Goal: Task Accomplishment & Management: Manage account settings

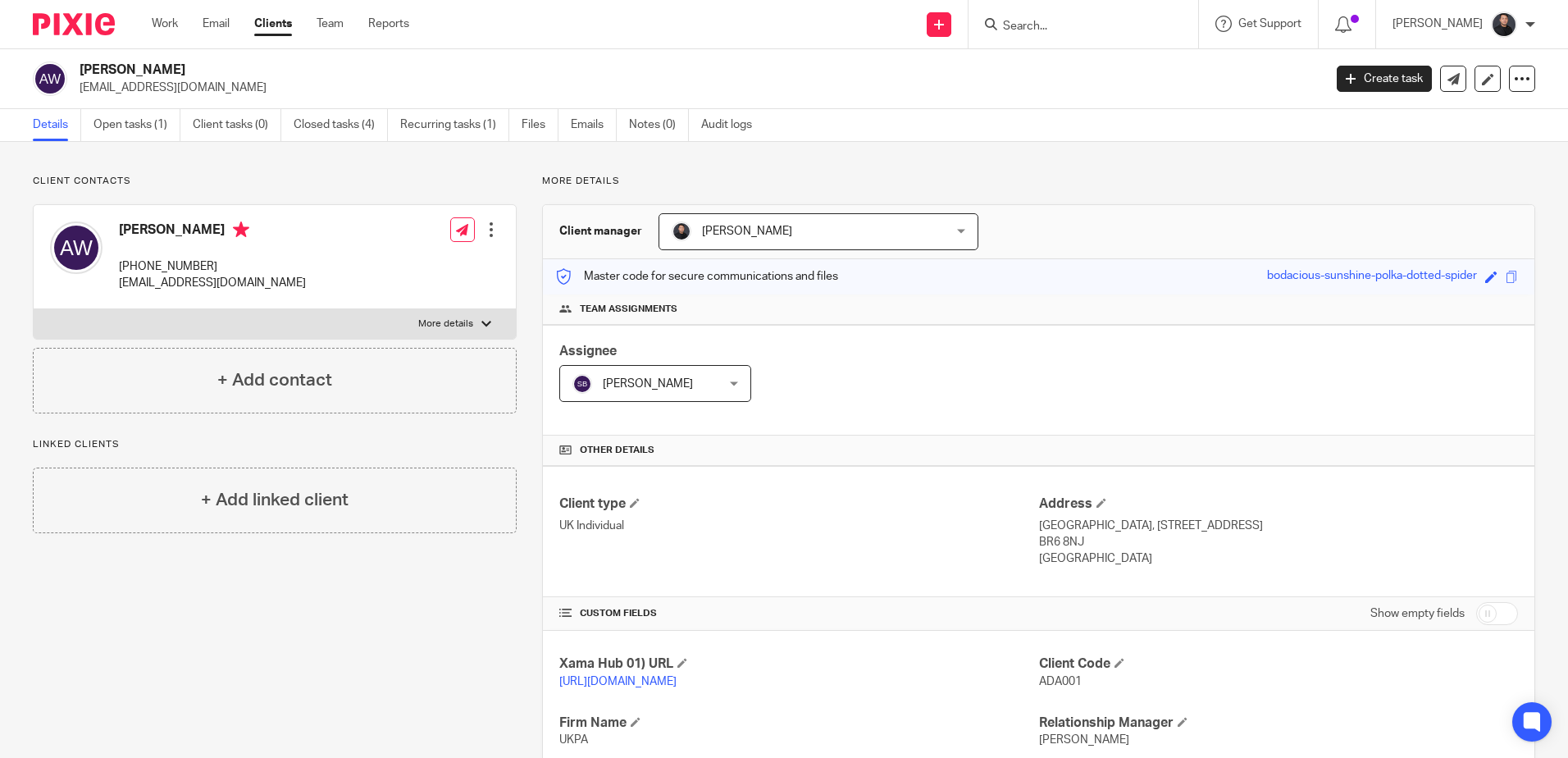
click at [1114, 30] on input "Search" at bounding box center [1075, 26] width 148 height 15
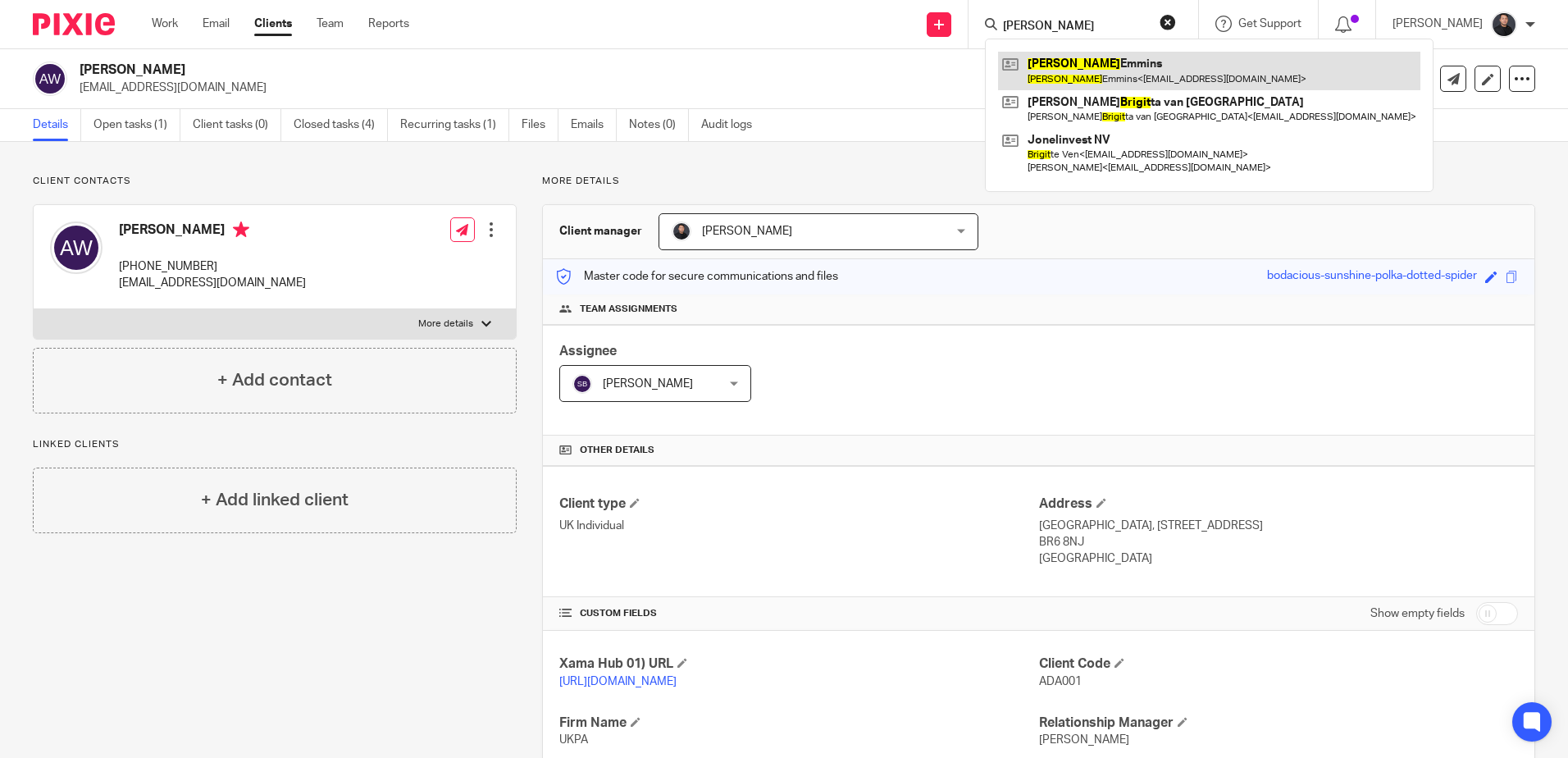
type input "brigid"
click at [1082, 68] on link at bounding box center [1209, 70] width 422 height 38
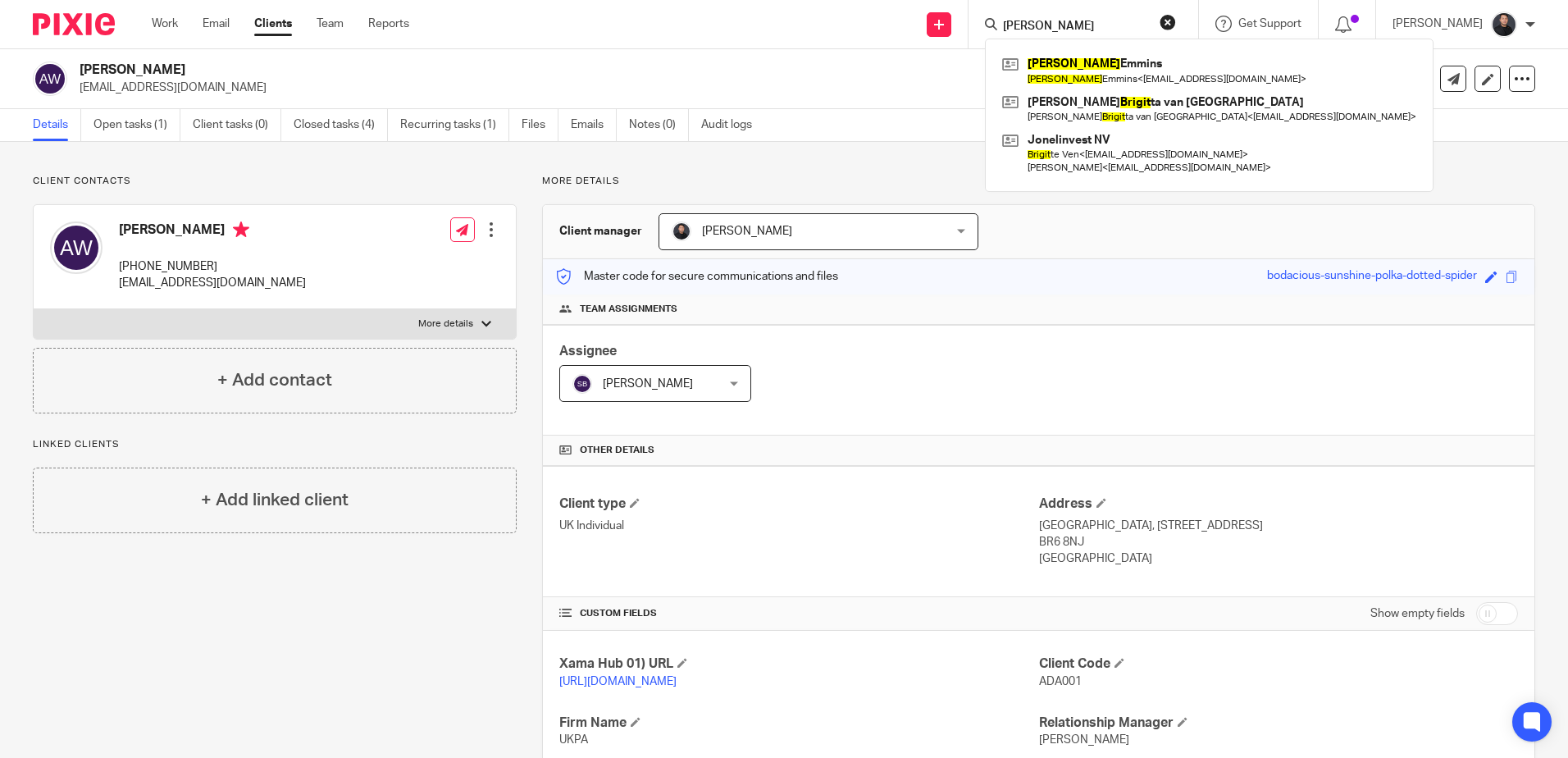
click at [77, 21] on img at bounding box center [73, 24] width 82 height 22
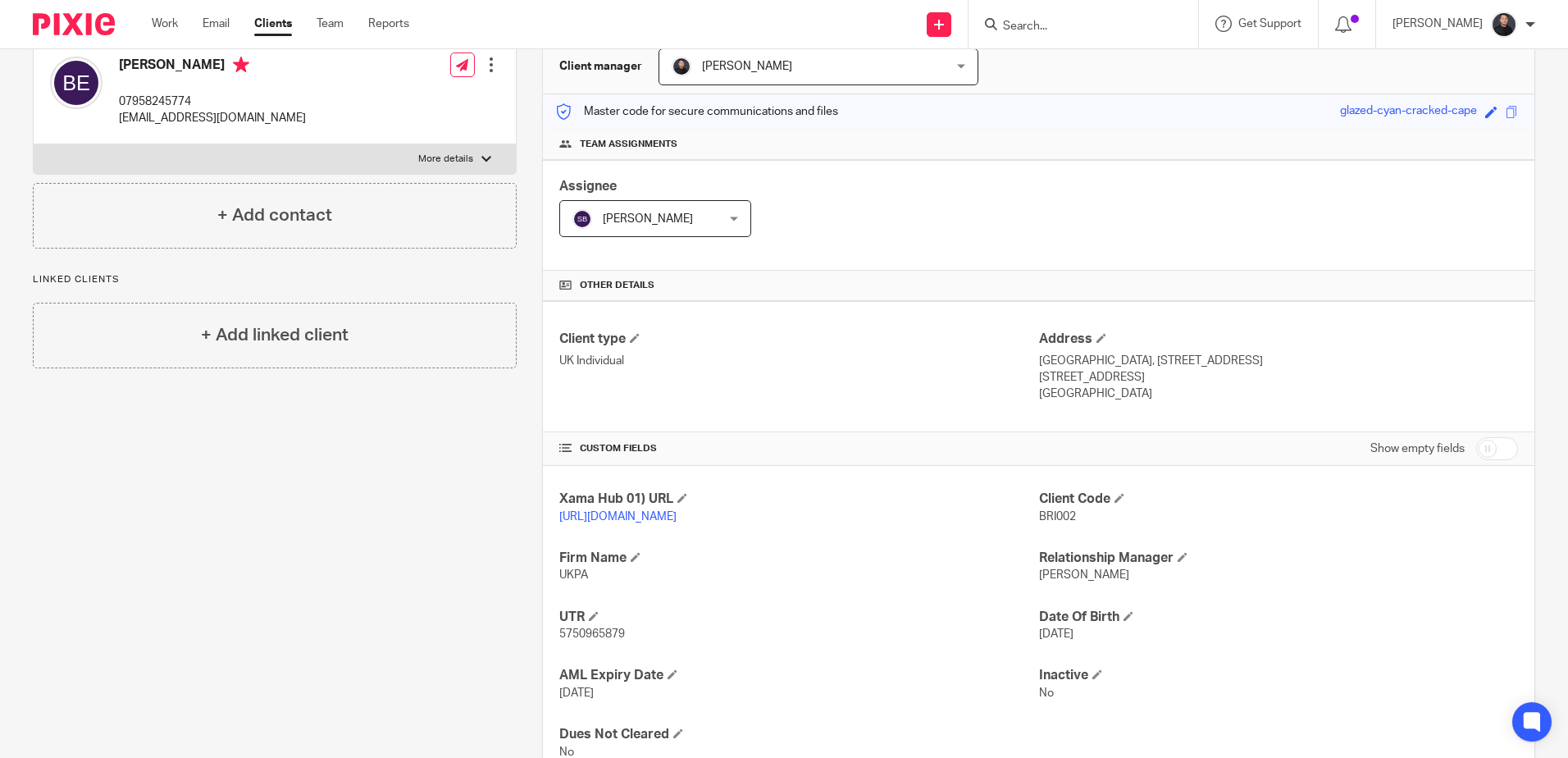
scroll to position [242, 0]
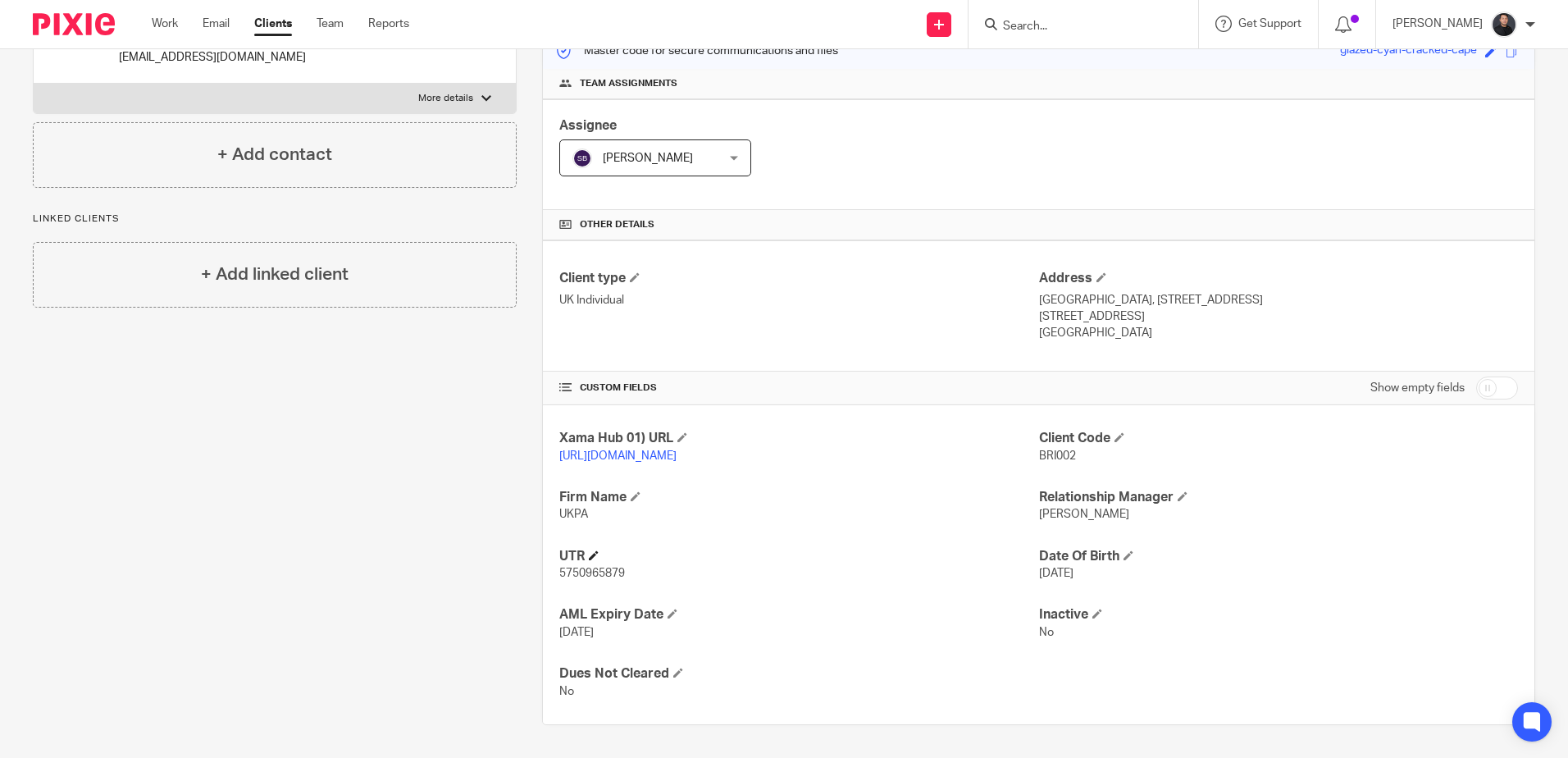
click at [861, 550] on h4 "UTR" at bounding box center [799, 557] width 479 height 18
click at [940, 555] on h4 "UTR" at bounding box center [799, 557] width 479 height 18
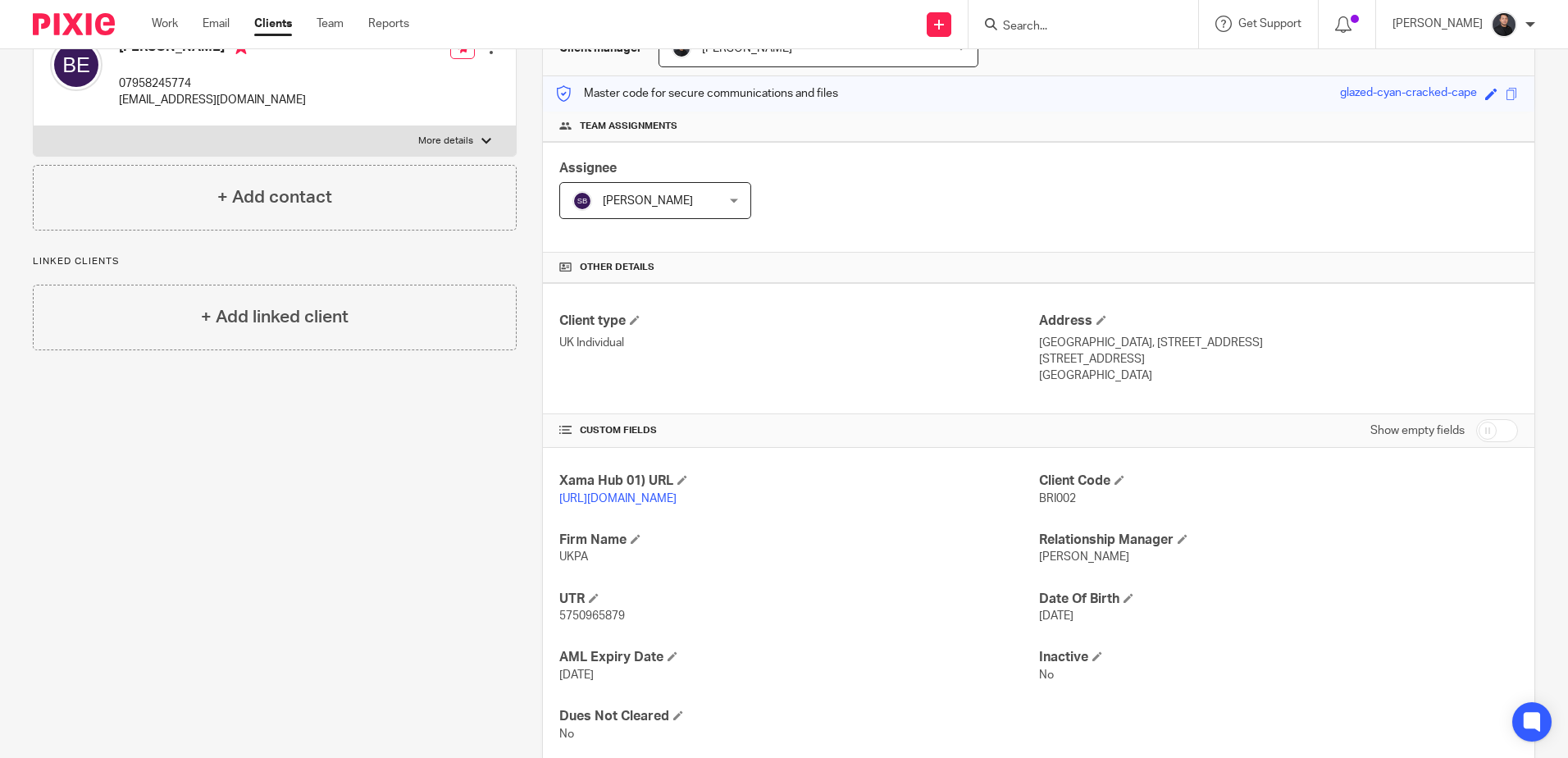
scroll to position [0, 0]
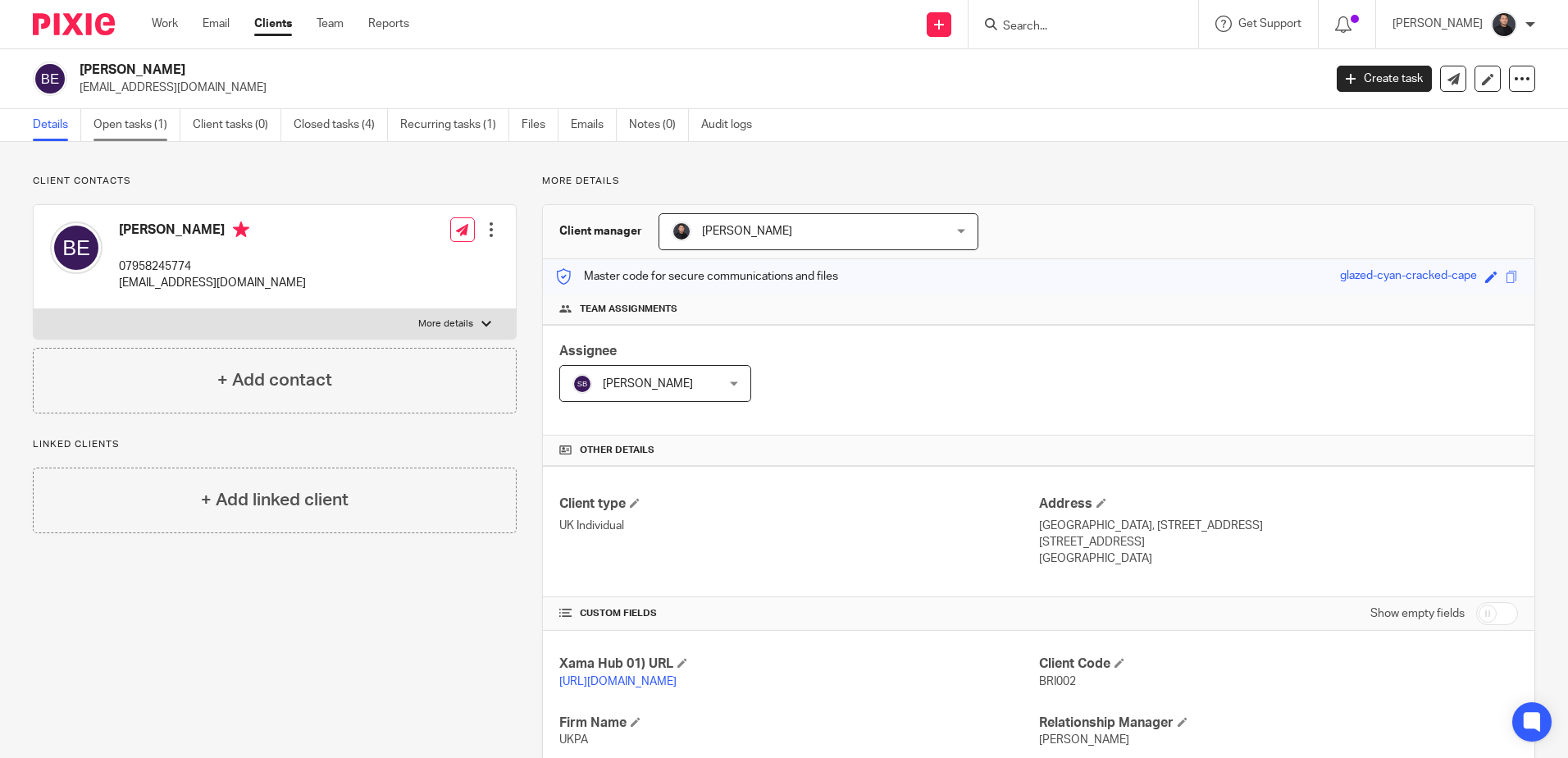
click at [150, 127] on link "Open tasks (1)" at bounding box center [136, 125] width 87 height 32
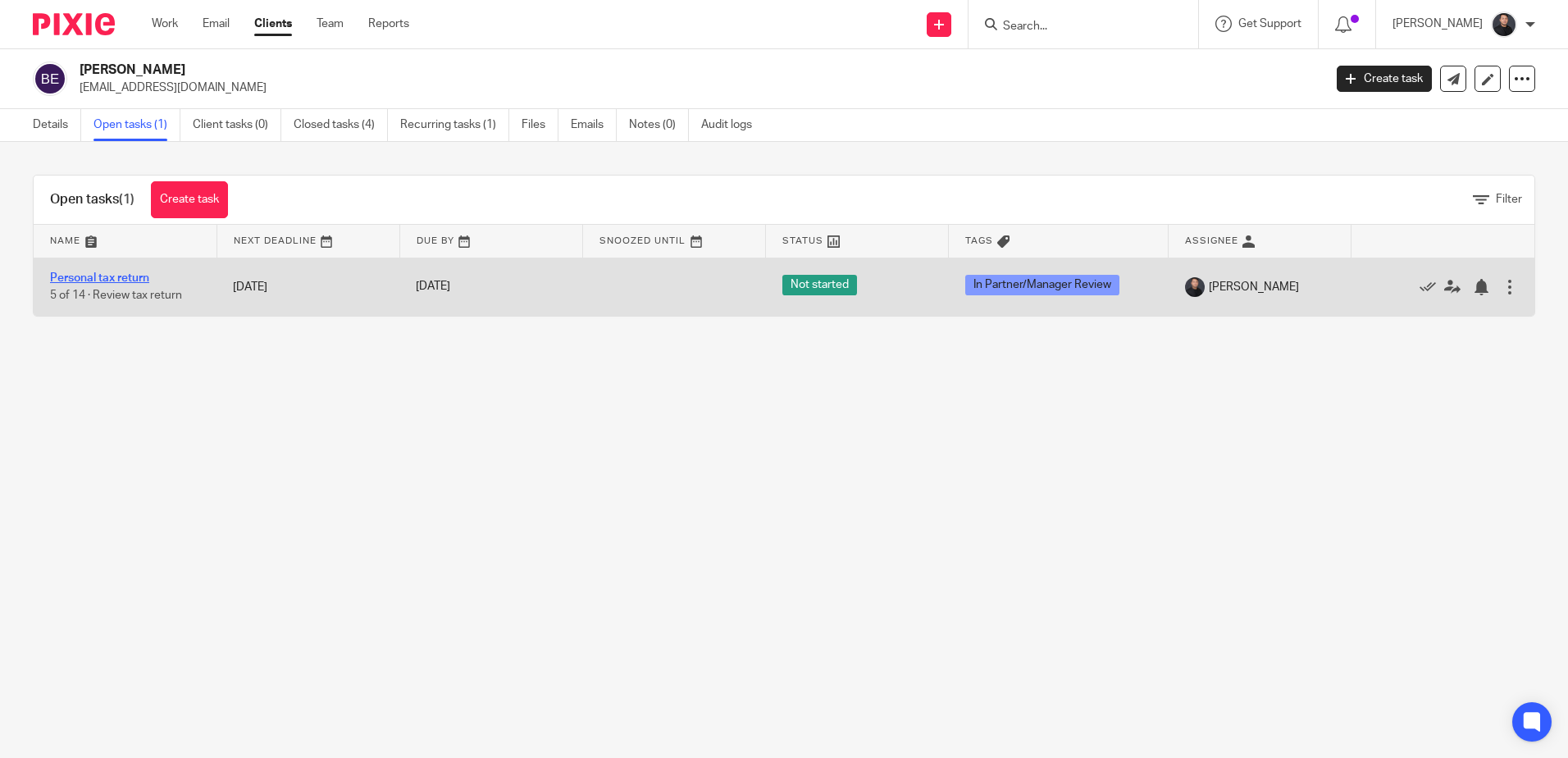
click at [77, 275] on link "Personal tax return" at bounding box center [99, 277] width 99 height 11
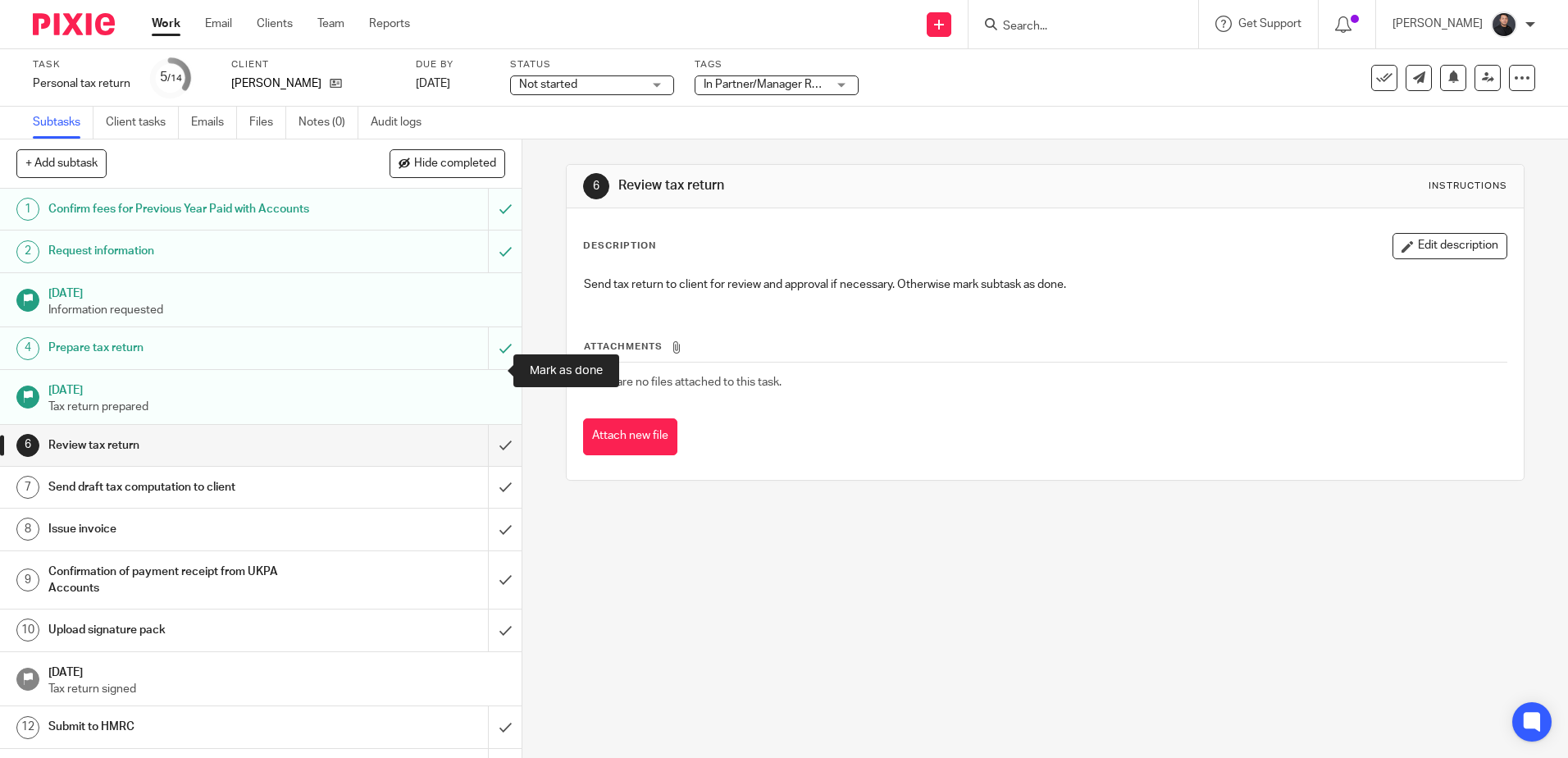
scroll to position [75, 0]
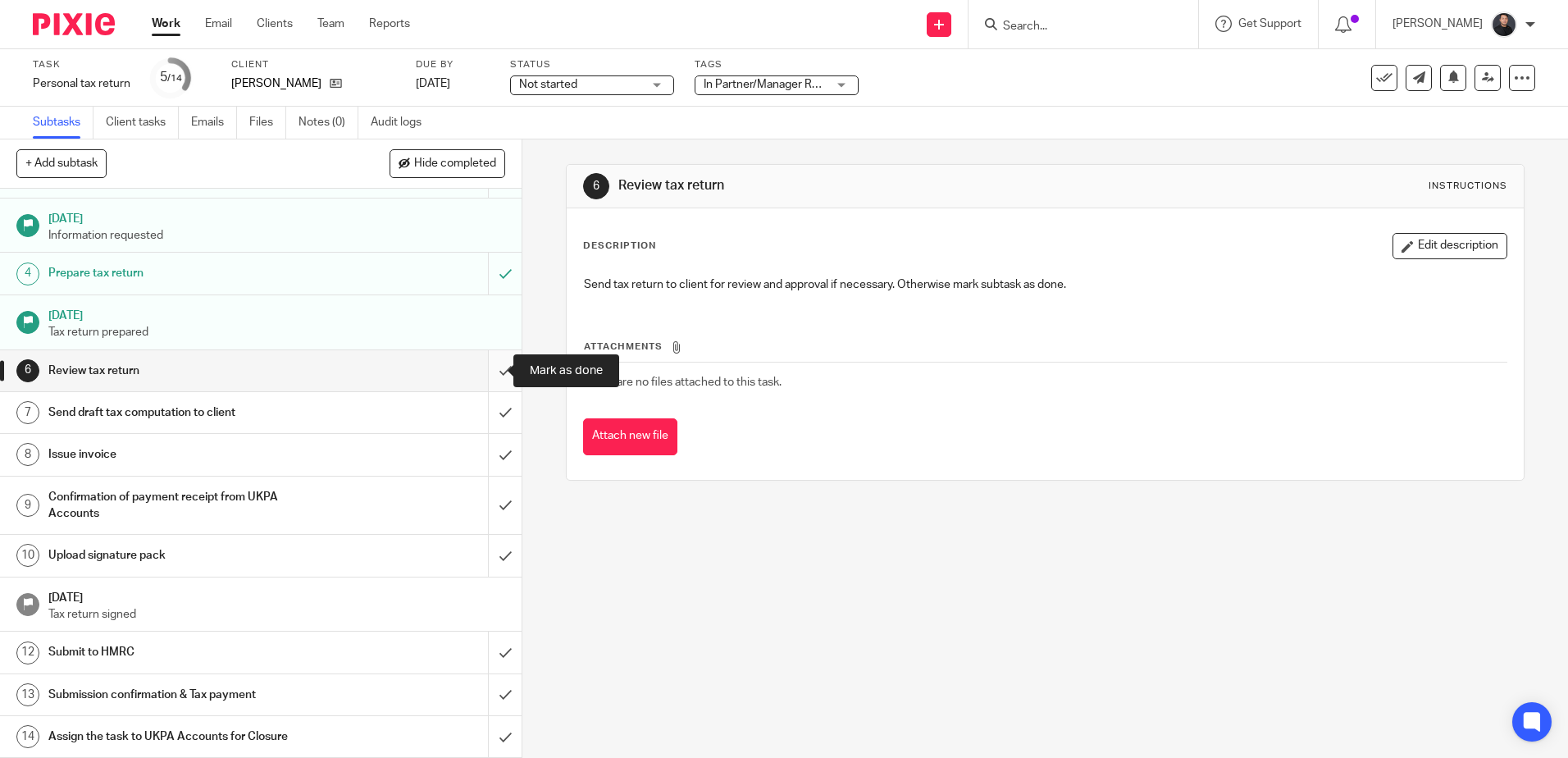
click at [489, 372] on input "submit" at bounding box center [260, 371] width 522 height 41
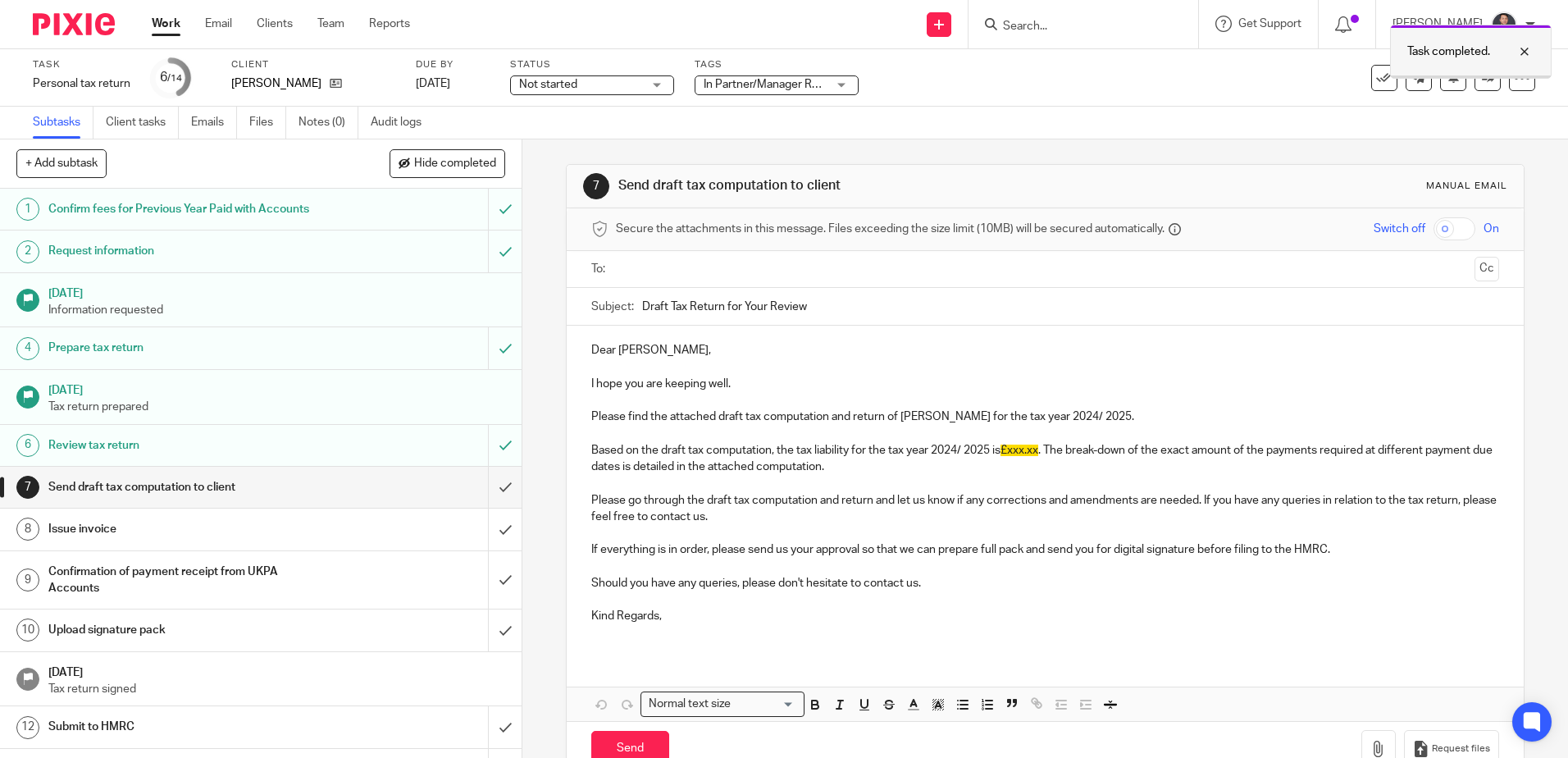
click at [1528, 48] on div at bounding box center [1512, 52] width 44 height 19
click at [1482, 75] on icon at bounding box center [1488, 77] width 12 height 12
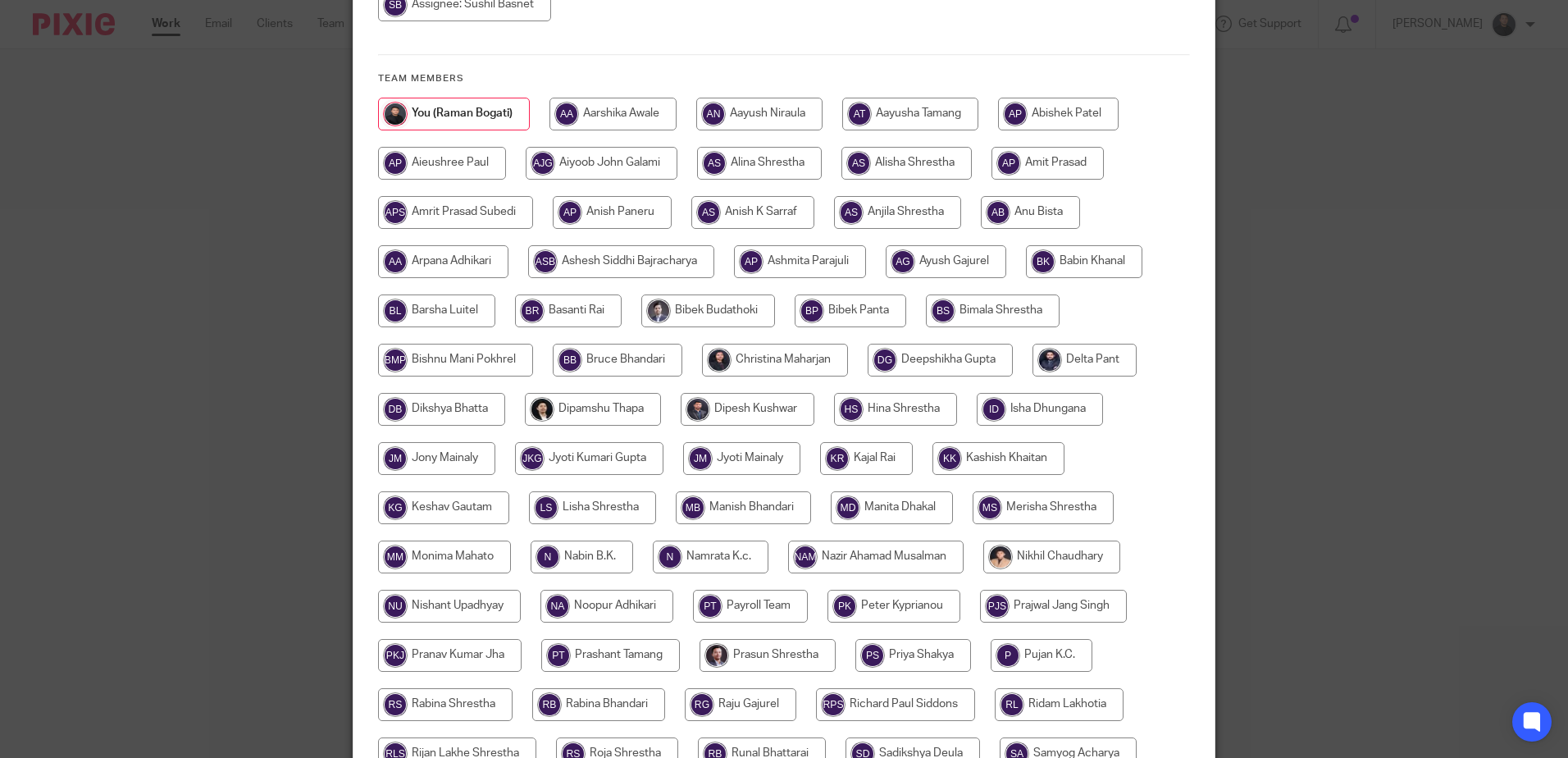
scroll to position [574, 0]
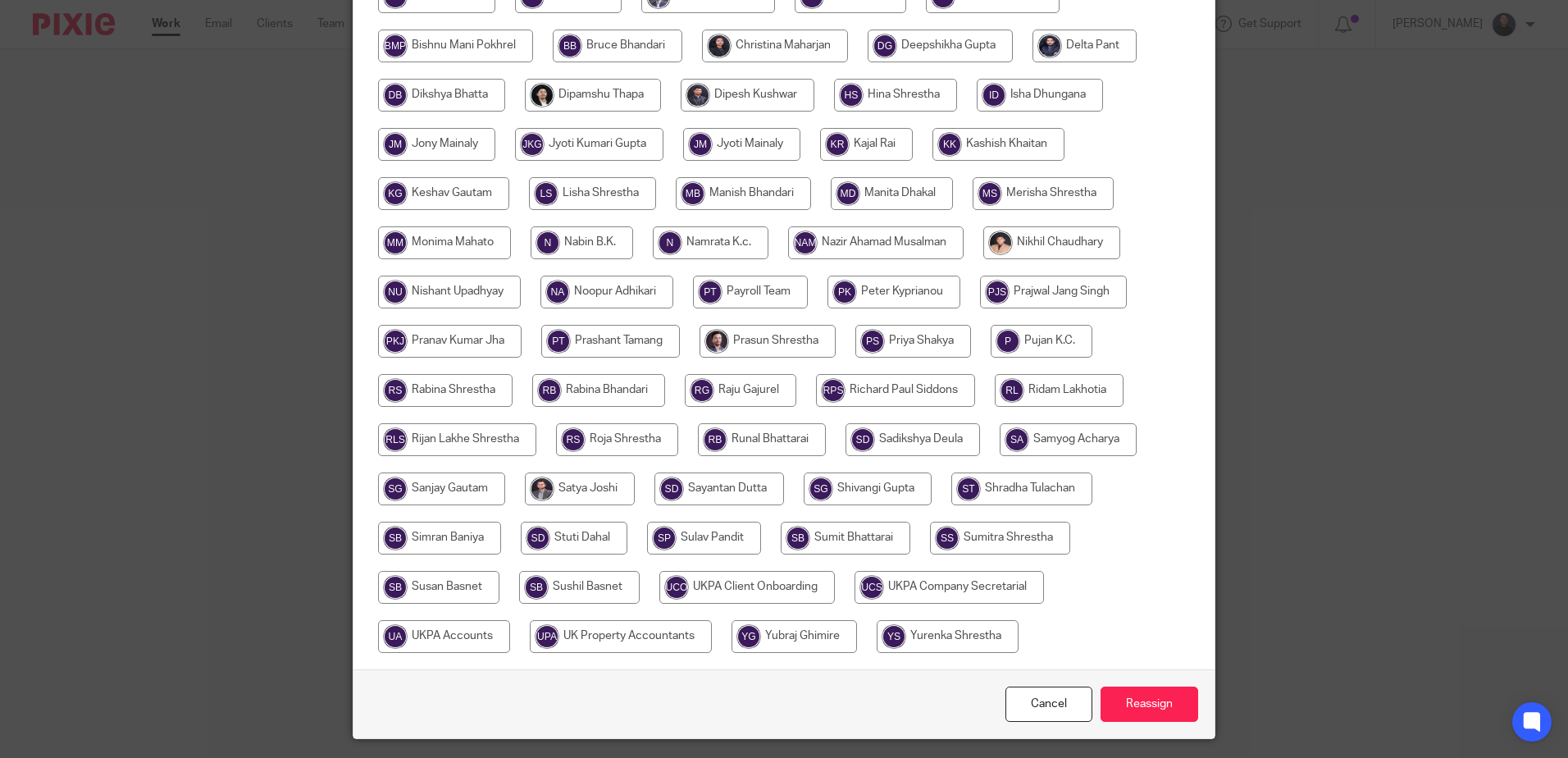
click at [577, 588] on input "radio" at bounding box center [579, 587] width 121 height 33
radio input "true"
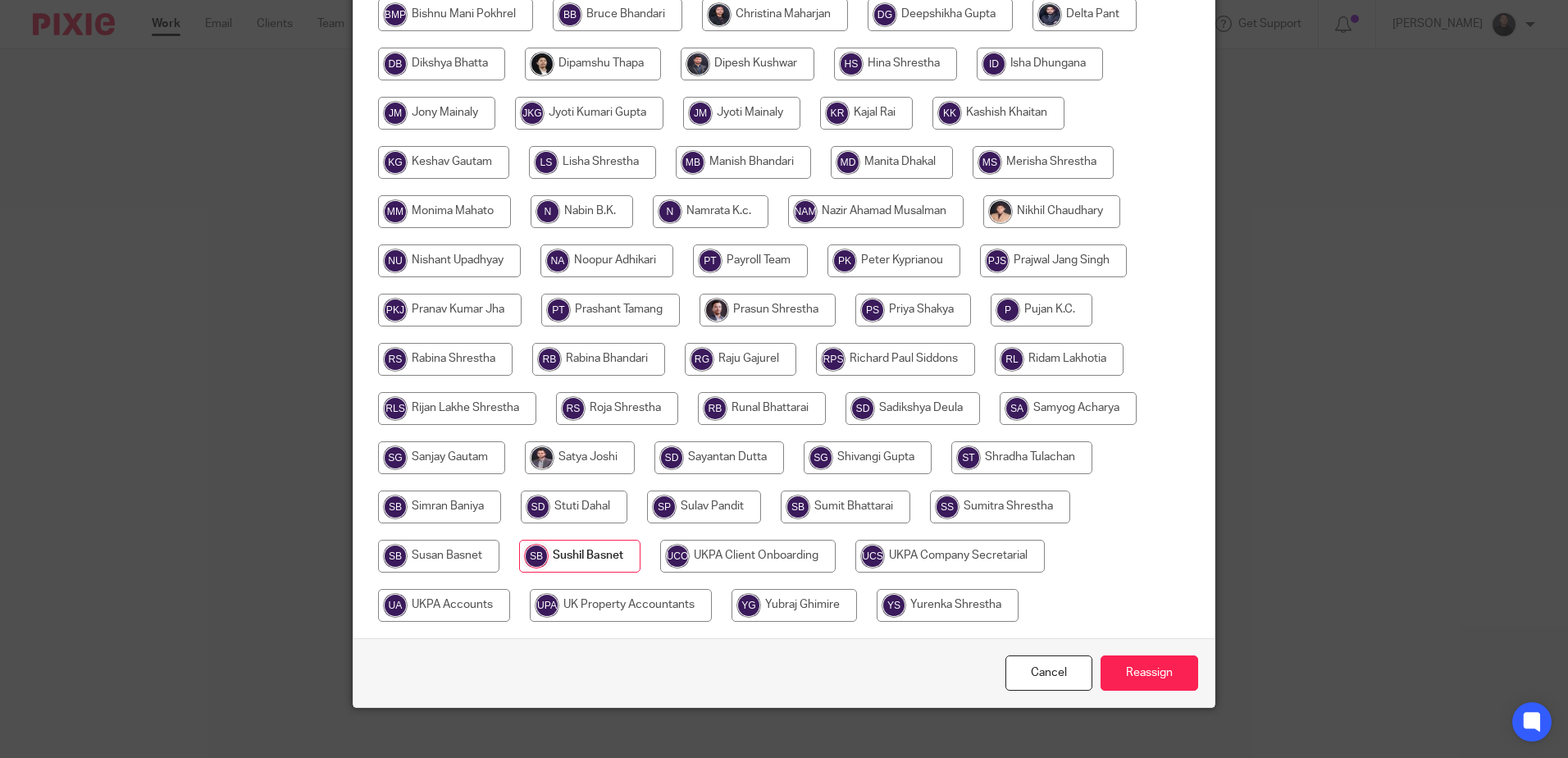
scroll to position [621, 0]
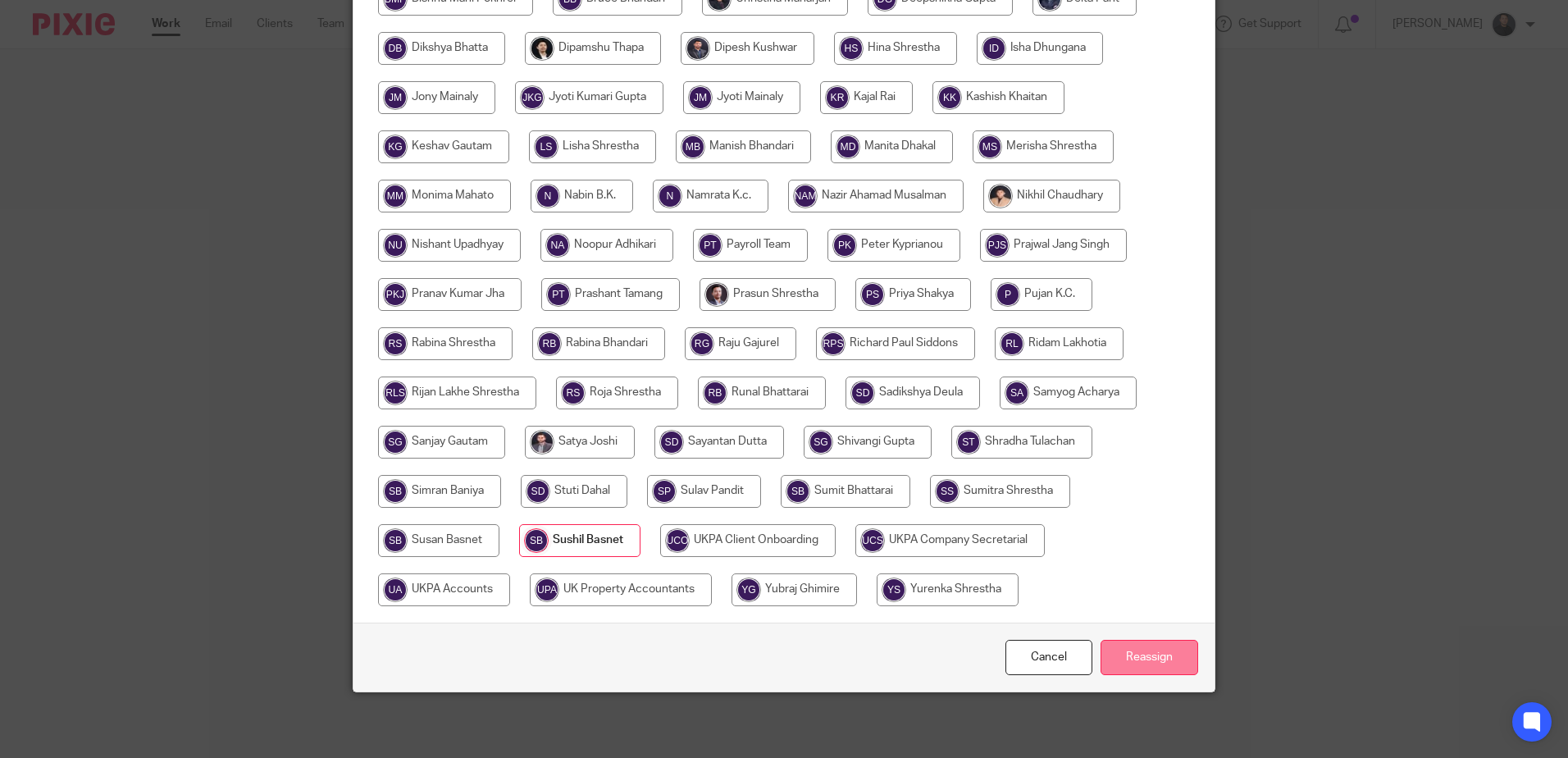
click at [1141, 658] on input "Reassign" at bounding box center [1149, 658] width 98 height 35
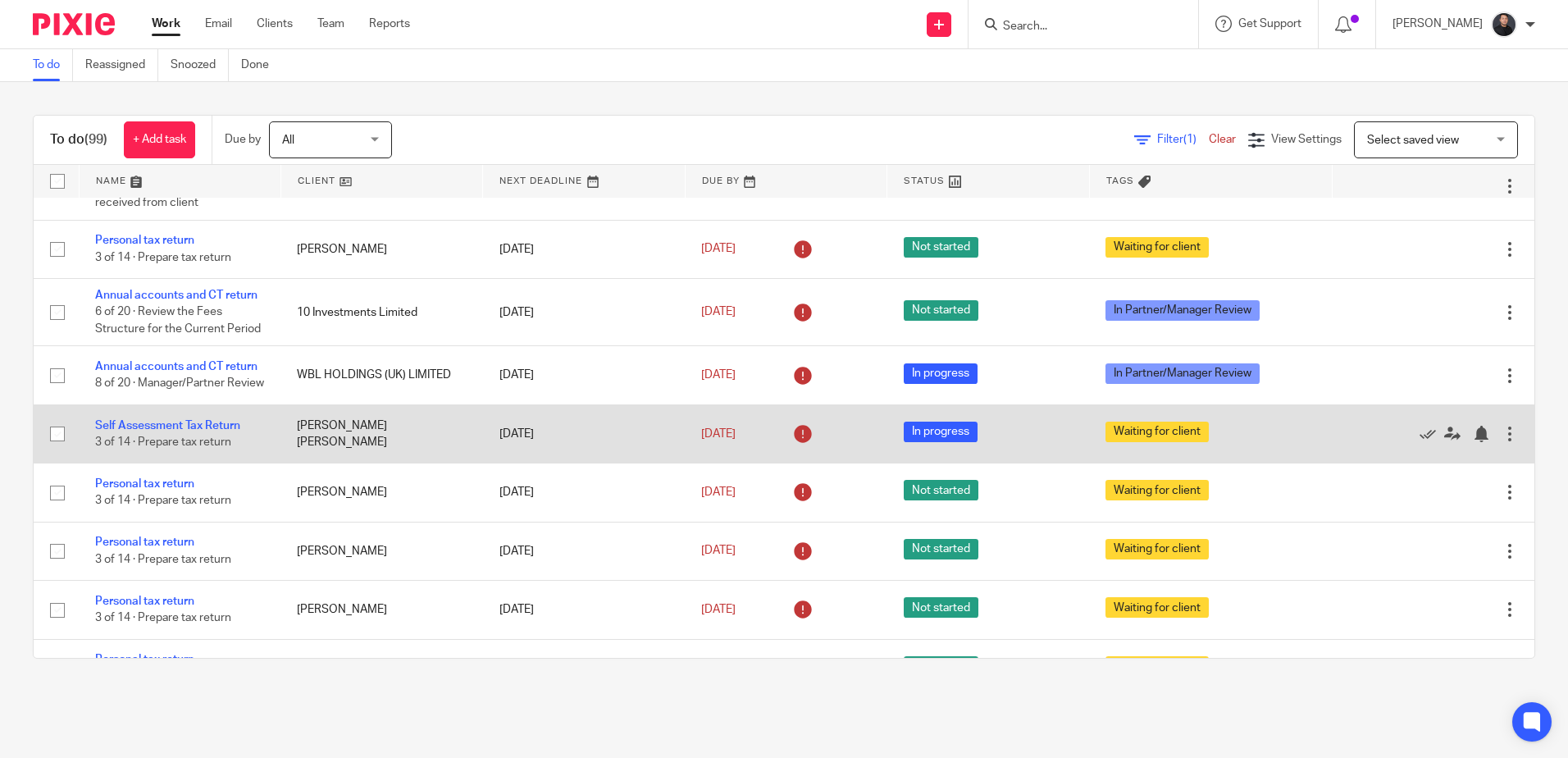
scroll to position [1645, 0]
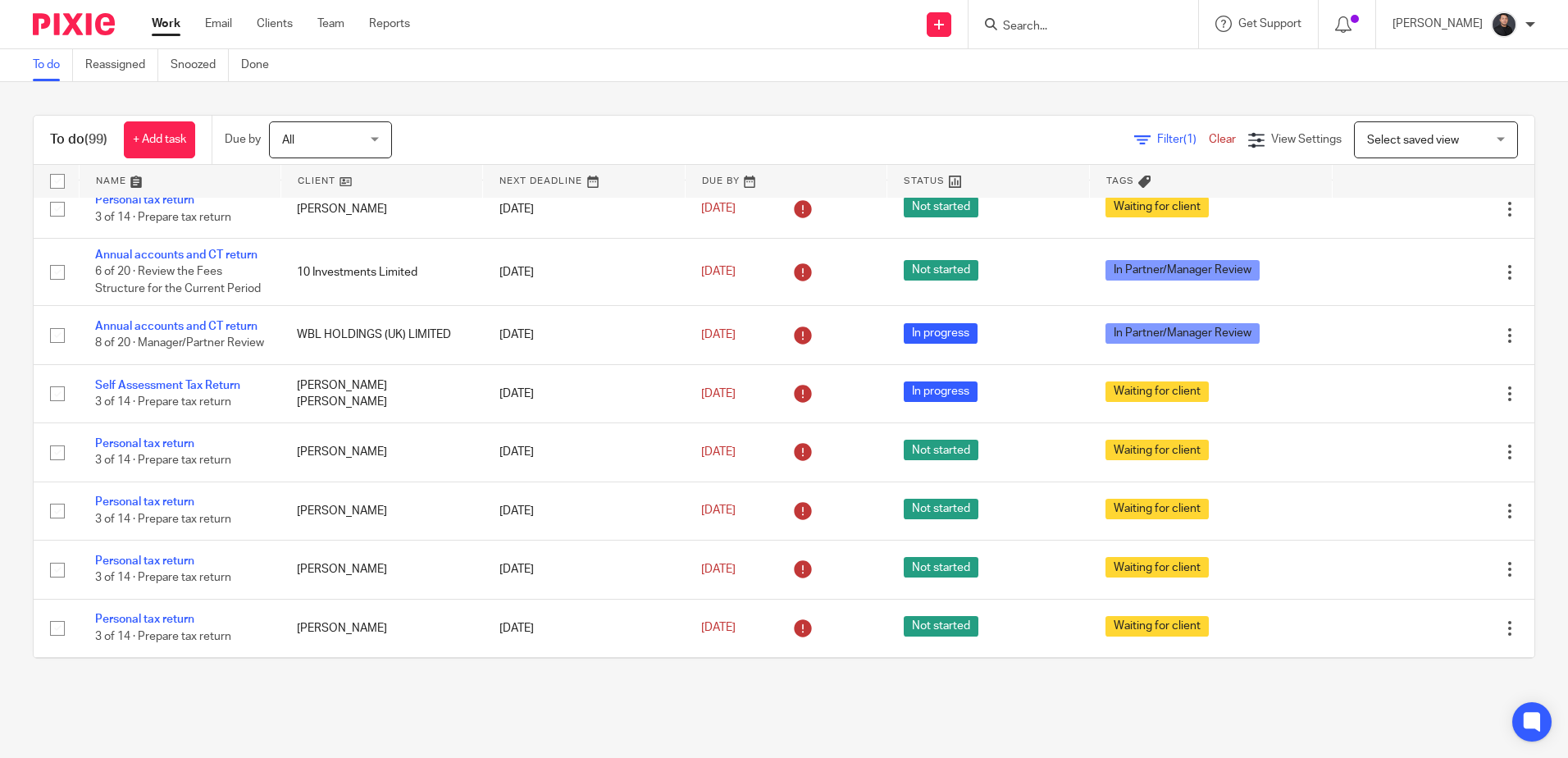
click at [1095, 27] on input "Search" at bounding box center [1075, 26] width 148 height 15
type input "HKSF"
drag, startPoint x: 1097, startPoint y: 68, endPoint x: 1066, endPoint y: 57, distance: 32.9
click at [1097, 68] on link at bounding box center [1136, 70] width 277 height 38
click at [514, 89] on div "To do (99) + Add task Due by All All Today Tomorrow This week Next week This mo…" at bounding box center [784, 386] width 1568 height 609
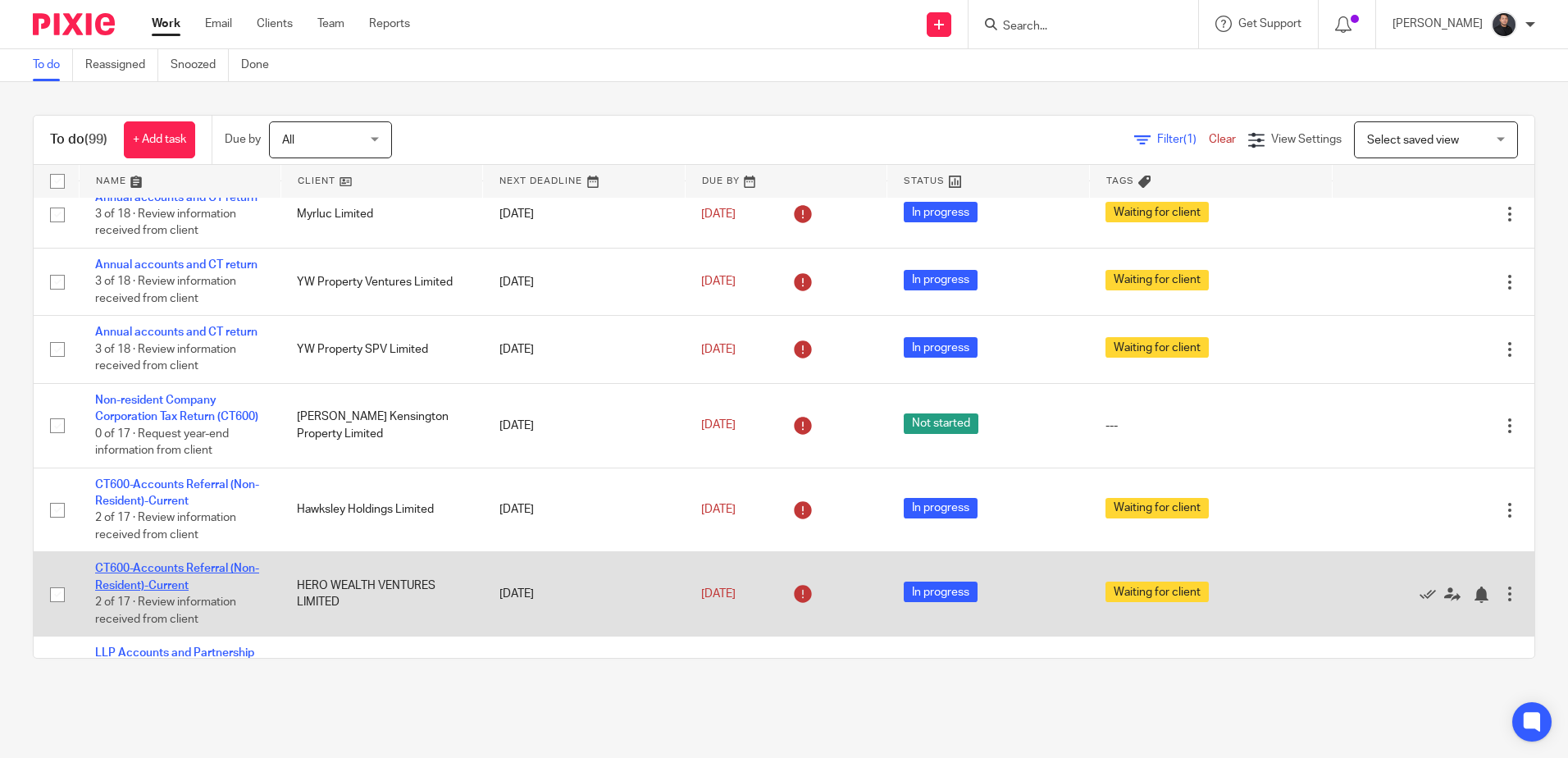
scroll to position [1066, 0]
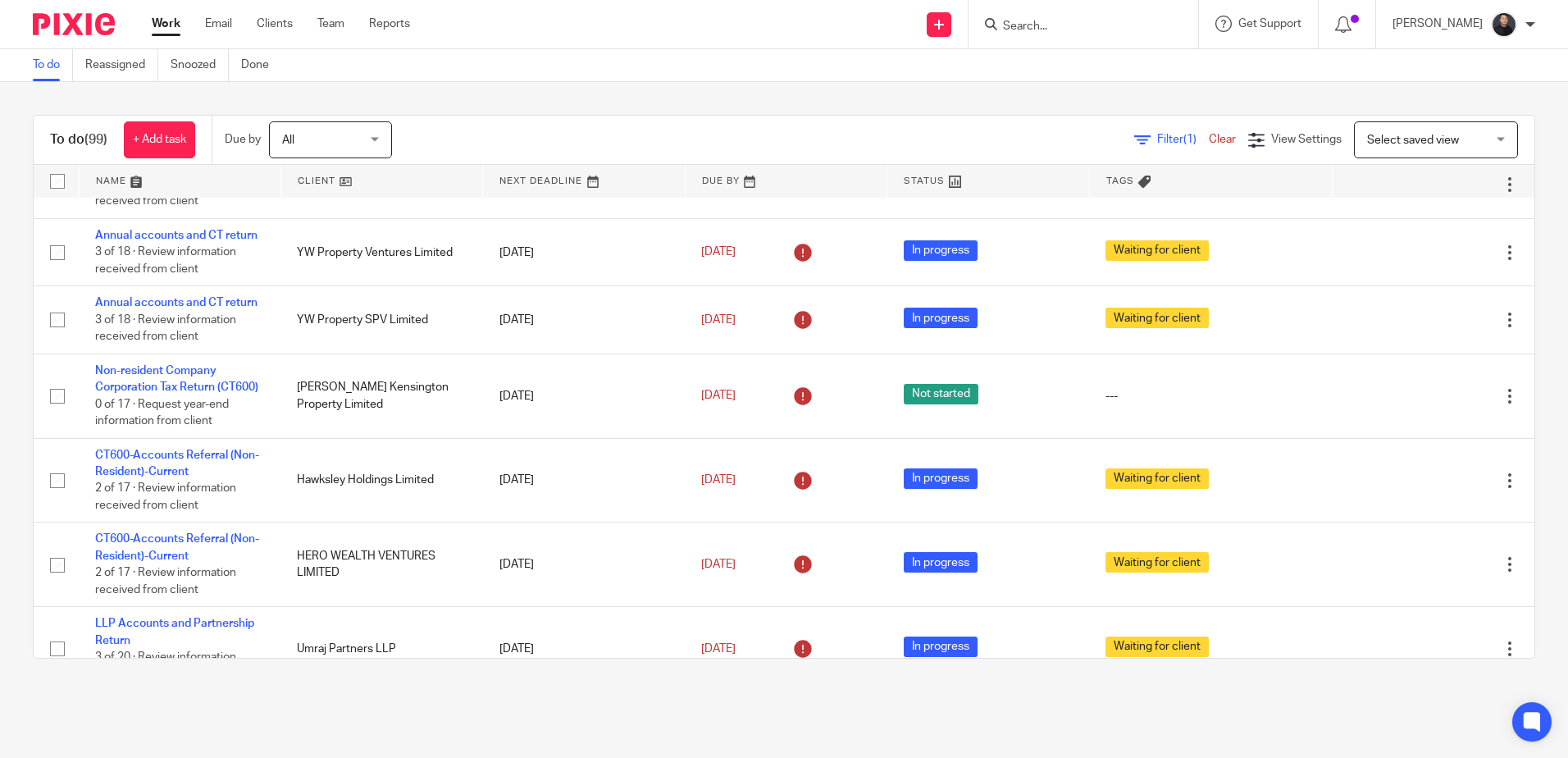
click at [1139, 33] on input "Search" at bounding box center [1075, 26] width 148 height 15
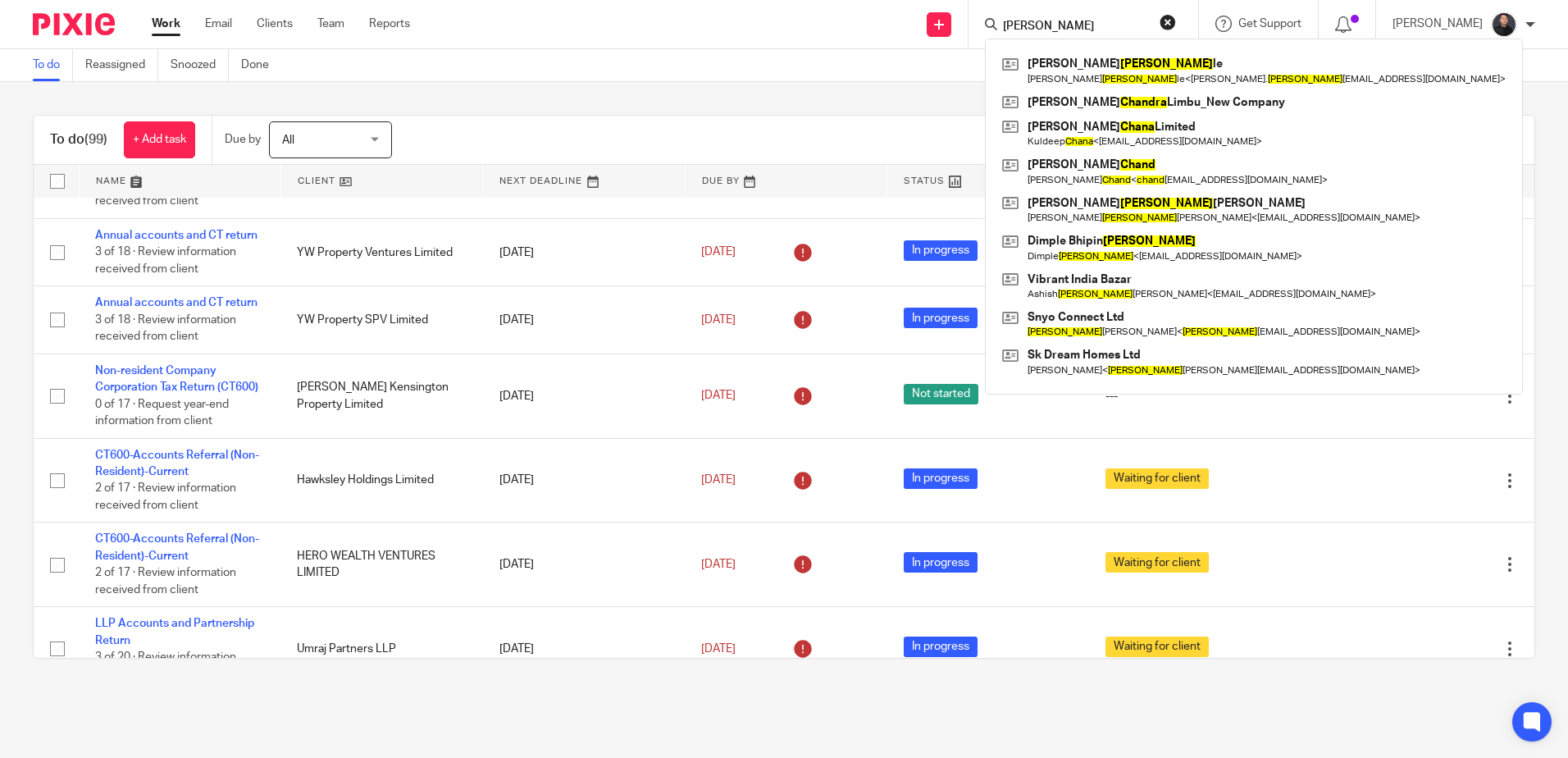
type input "chanda"
